Goal: Check status

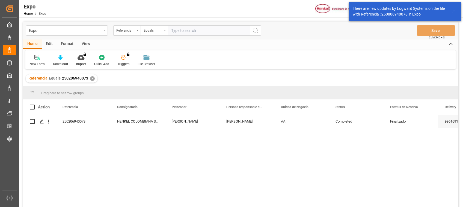
click at [91, 77] on div "✕" at bounding box center [92, 78] width 5 height 5
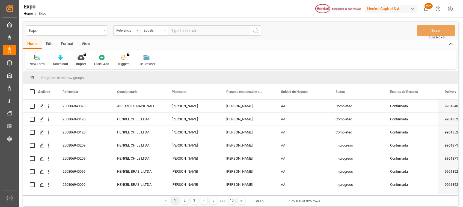
click at [197, 30] on input "text" at bounding box center [209, 30] width 82 height 10
paste input "250906960018"
type input "250906960018"
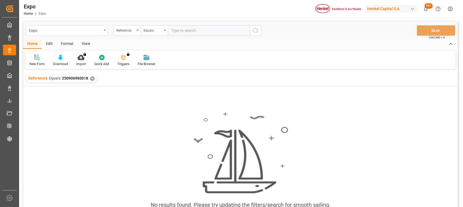
click at [128, 117] on div "No results found. Please try updating the filters/search for smooth sailing." at bounding box center [240, 163] width 435 height 112
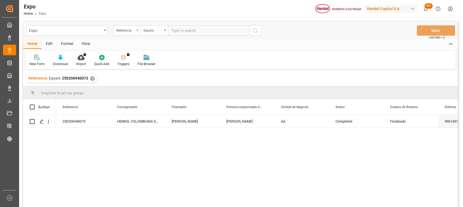
click at [90, 79] on div "✕" at bounding box center [92, 78] width 5 height 5
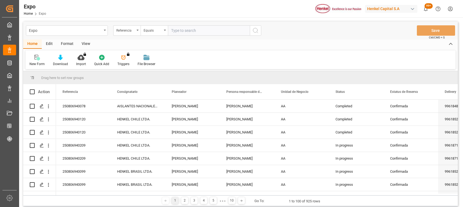
click at [203, 31] on input "text" at bounding box center [209, 30] width 82 height 10
paste input "250906940040"
type input "250906940040"
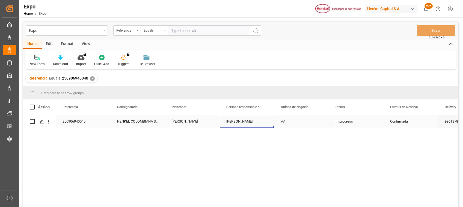
click at [246, 122] on div "[PERSON_NAME]" at bounding box center [247, 121] width 55 height 13
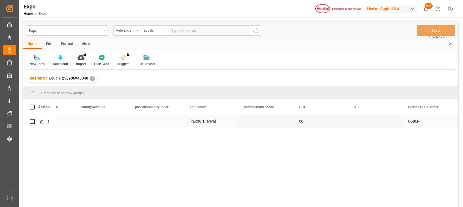
scroll to position [0, 4294]
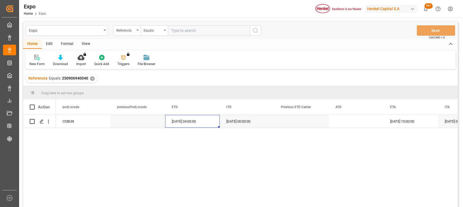
click at [211, 157] on div "[DATE] 04:00:00 [DATE] 00:00:00 [DATE] 15:00:00 [DATE] 00:00:00 [PERSON_NAME] CO" at bounding box center [257, 163] width 402 height 96
